Goal: Find specific page/section: Find specific page/section

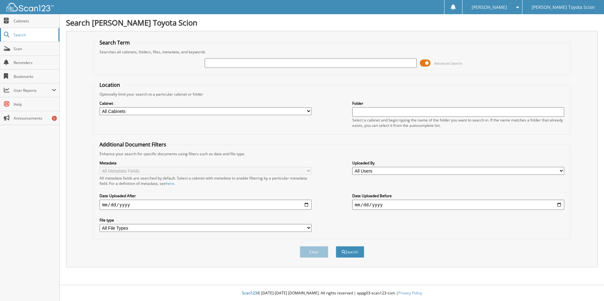
click at [17, 37] on span "Search" at bounding box center [35, 34] width 42 height 5
click at [18, 36] on span "Search" at bounding box center [35, 34] width 42 height 5
click at [39, 62] on span "Reminders" at bounding box center [35, 62] width 43 height 5
drag, startPoint x: 34, startPoint y: 34, endPoint x: 59, endPoint y: 45, distance: 26.9
click at [35, 34] on span "Search" at bounding box center [35, 34] width 42 height 5
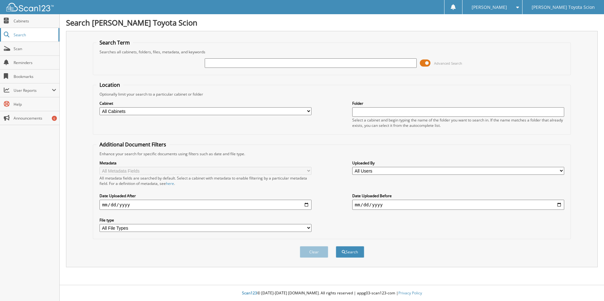
click at [27, 32] on link "Search" at bounding box center [29, 35] width 59 height 14
click at [507, 5] on span "[PERSON_NAME]" at bounding box center [488, 7] width 35 height 4
click at [17, 32] on span "Search" at bounding box center [35, 34] width 42 height 5
click at [38, 10] on img at bounding box center [29, 7] width 47 height 9
